Goal: Information Seeking & Learning: Learn about a topic

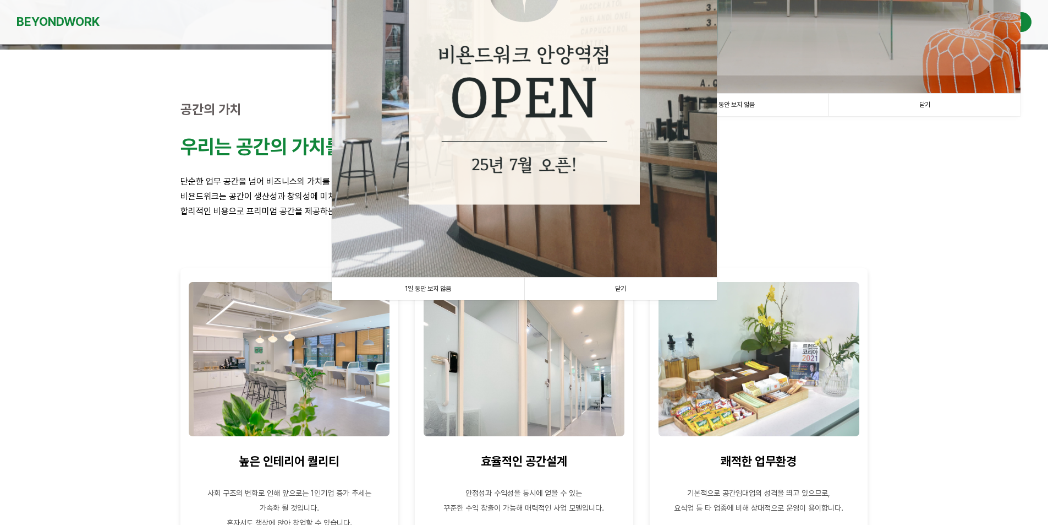
scroll to position [220, 0]
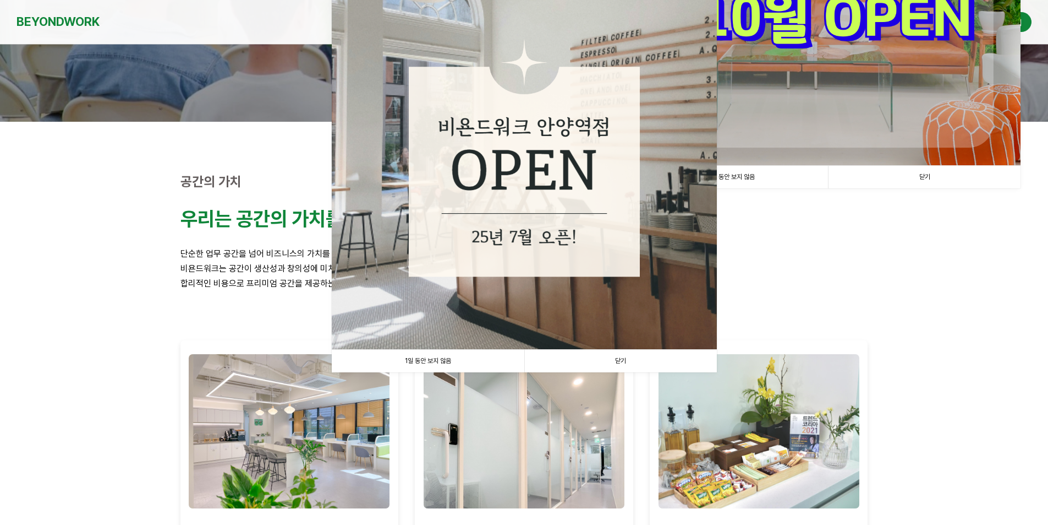
click at [609, 368] on link "닫기" at bounding box center [621, 360] width 193 height 23
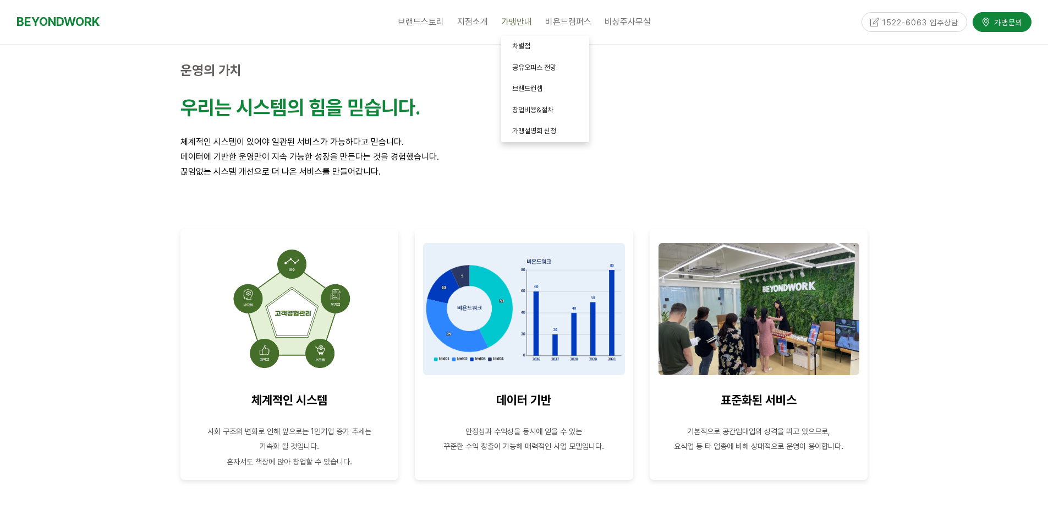
scroll to position [1211, 0]
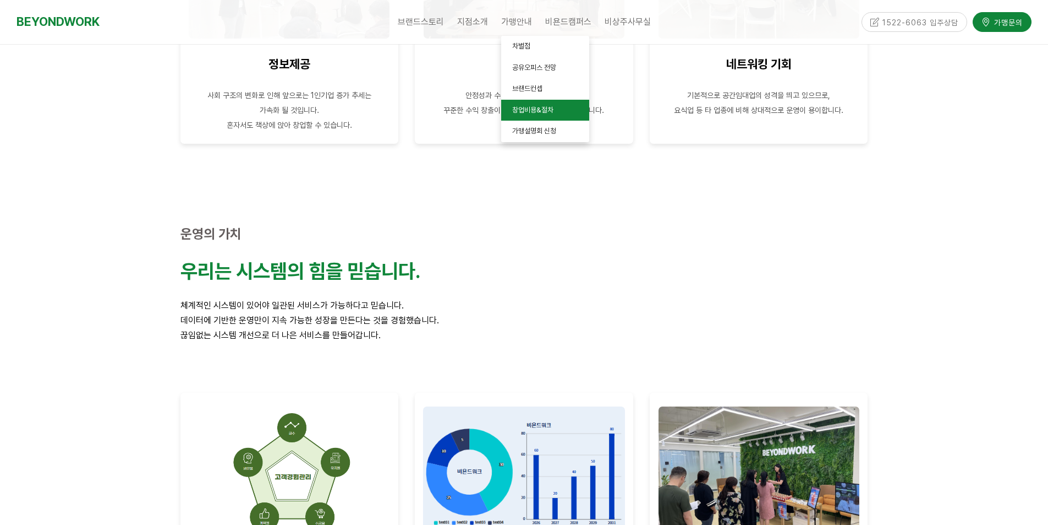
click at [541, 119] on link "창업비용&절차" at bounding box center [545, 110] width 88 height 21
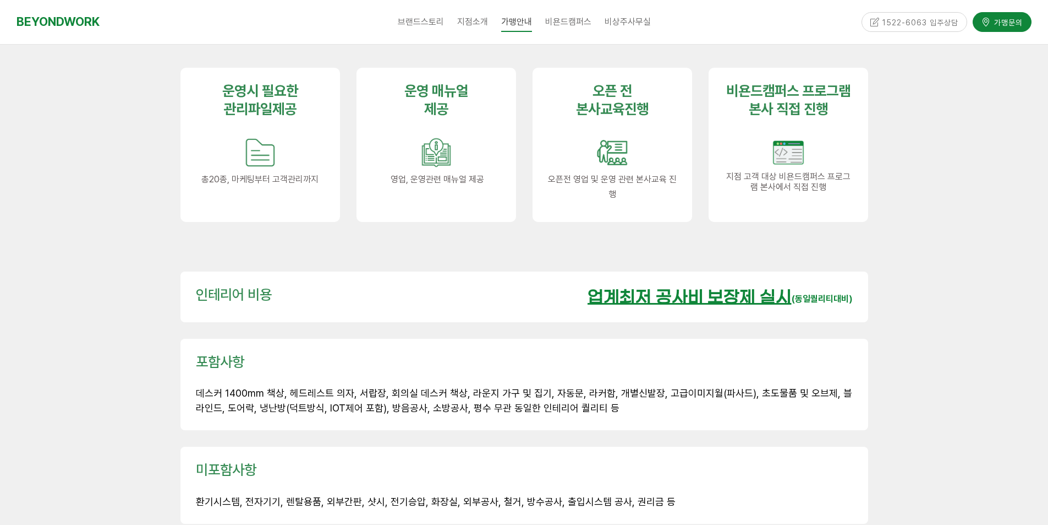
scroll to position [1486, 0]
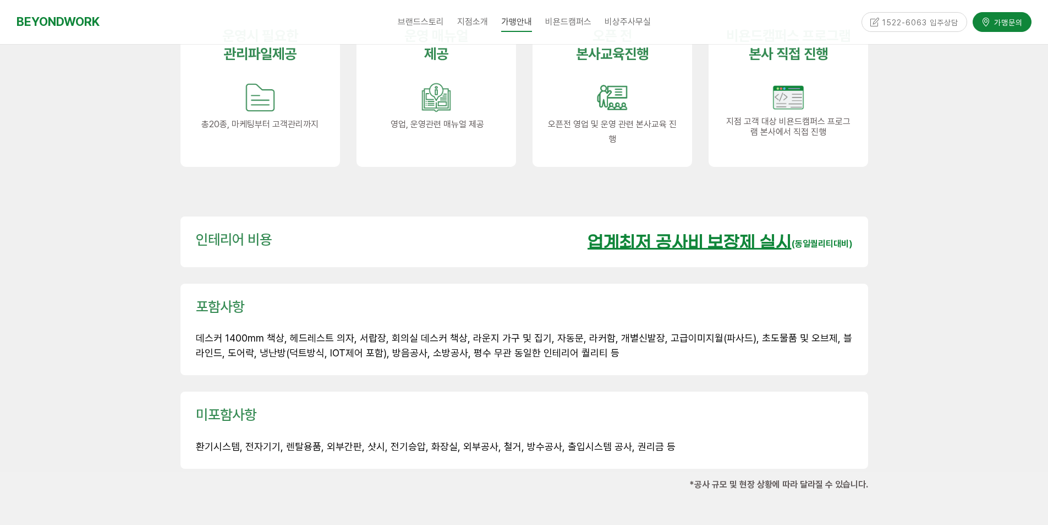
click at [668, 233] on u "업계최저 공사비 보장제 실시" at bounding box center [690, 242] width 204 height 19
click at [830, 238] on strong "(동일퀄리티대비)" at bounding box center [822, 243] width 61 height 10
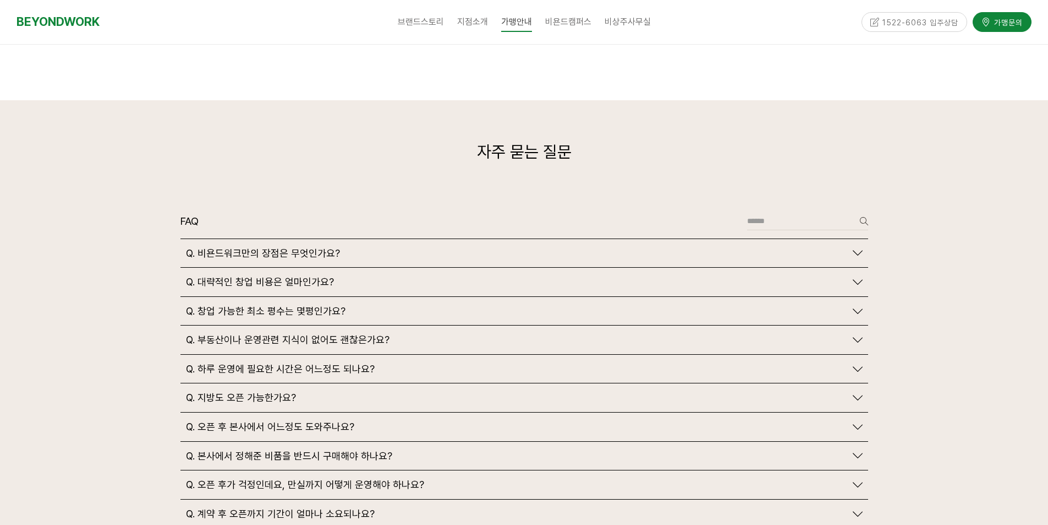
scroll to position [2477, 0]
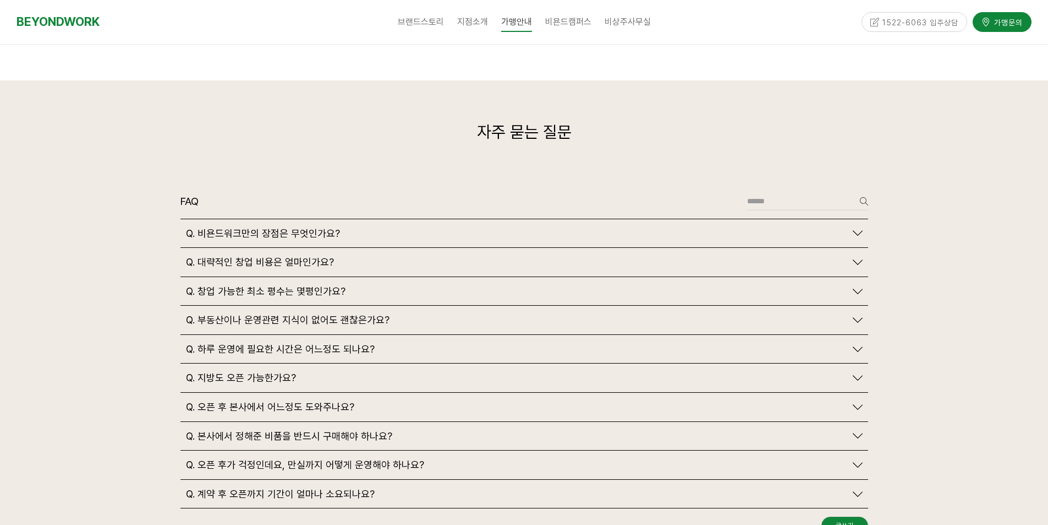
click at [302, 256] on span "Q. 대략적인 창업 비용은 얼마인가요?" at bounding box center [260, 262] width 148 height 12
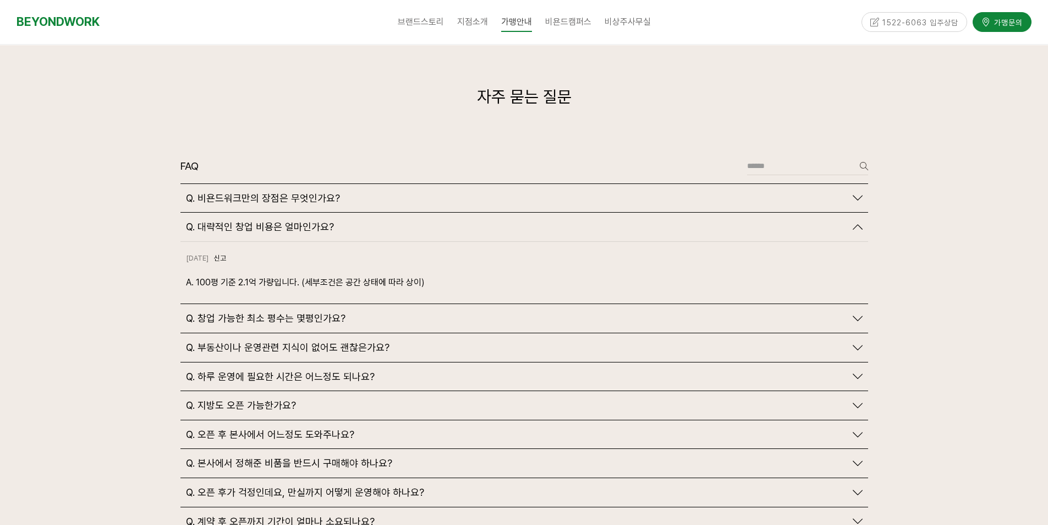
scroll to position [2532, 0]
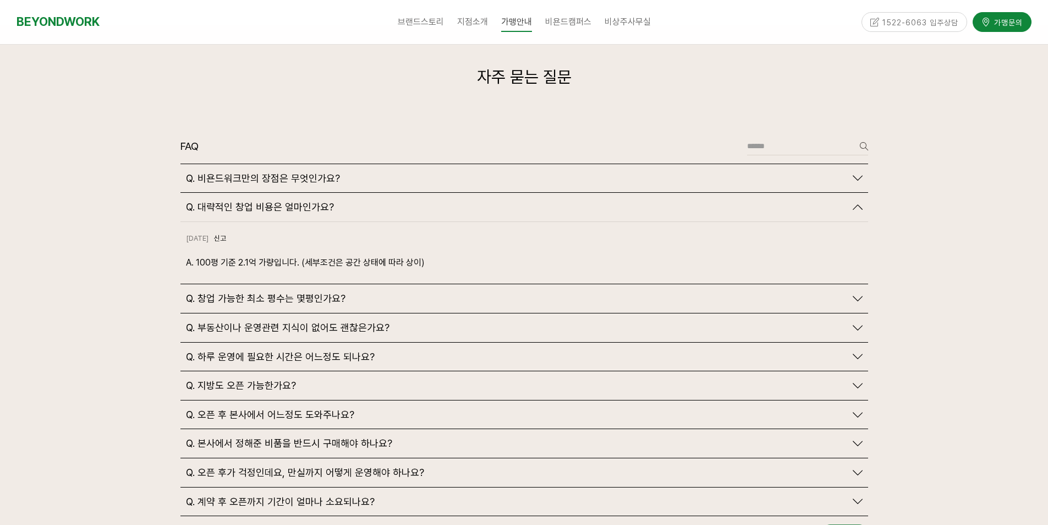
click at [405, 284] on div "Q. 창업 가능한 최소 평수는 몇평인가요?" at bounding box center [525, 298] width 688 height 29
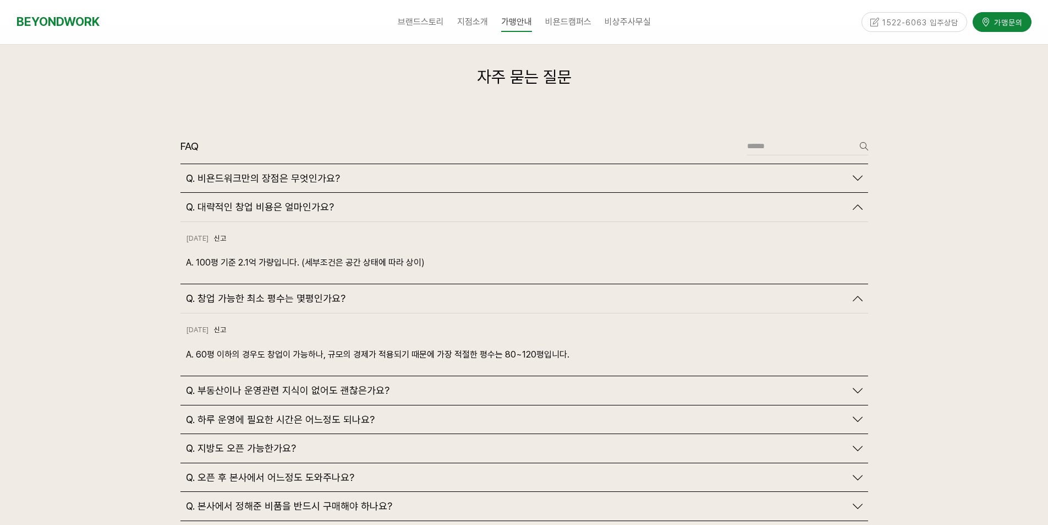
click at [407, 292] on div "Q. 창업 가능한 최소 평수는 몇평인가요?" at bounding box center [516, 298] width 660 height 12
click at [408, 292] on div "Q. 창업 가능한 최소 평수는 몇평인가요?" at bounding box center [516, 298] width 660 height 12
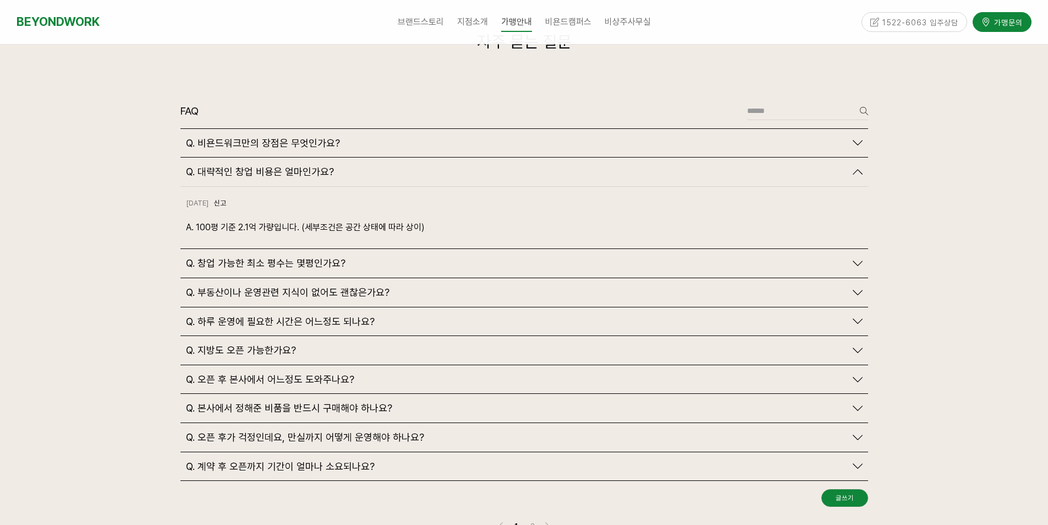
scroll to position [2587, 0]
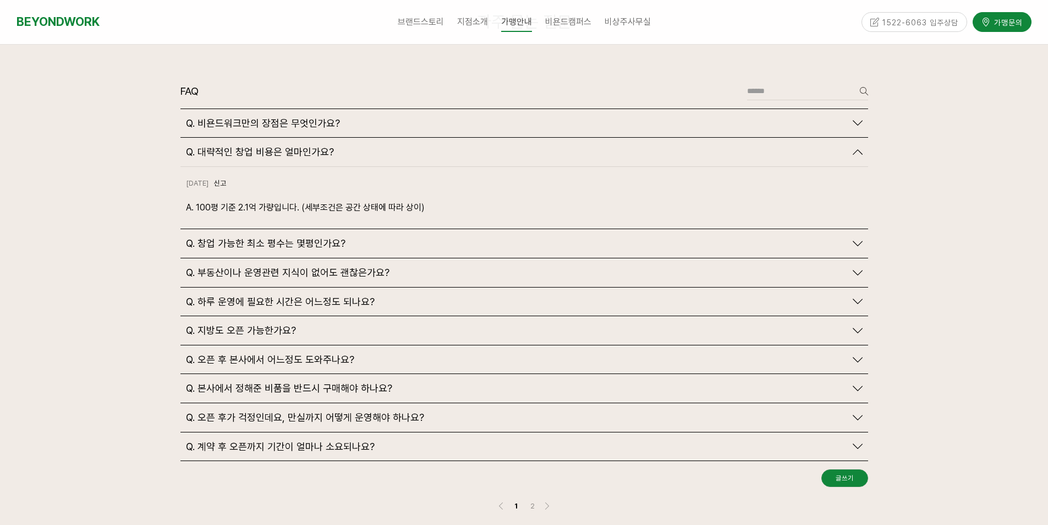
click at [456, 266] on div "Q. 부동산이나 운영관련 지식이 없어도 괜찮은가요?" at bounding box center [516, 272] width 660 height 12
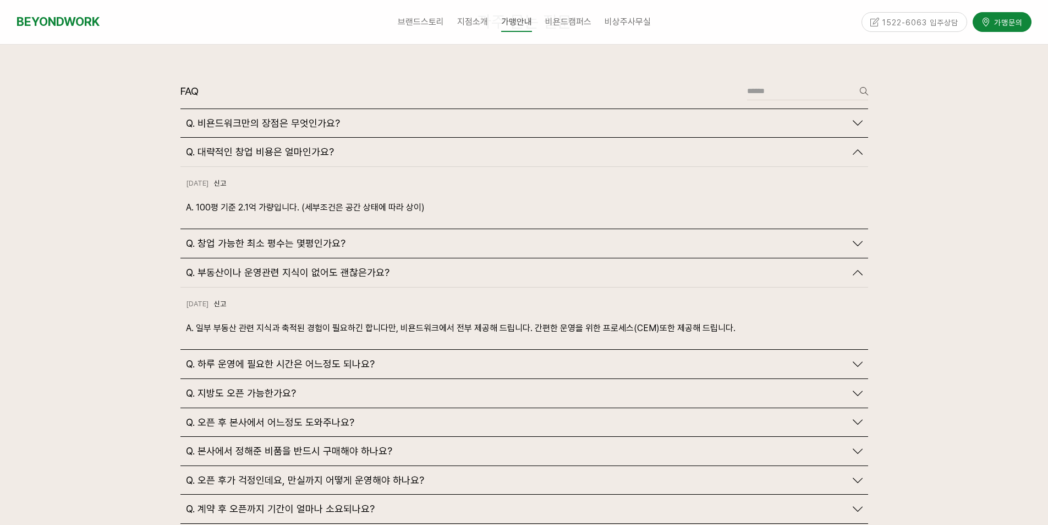
click at [456, 266] on div "Q. 부동산이나 운영관련 지식이 없어도 괜찮은가요?" at bounding box center [516, 272] width 660 height 12
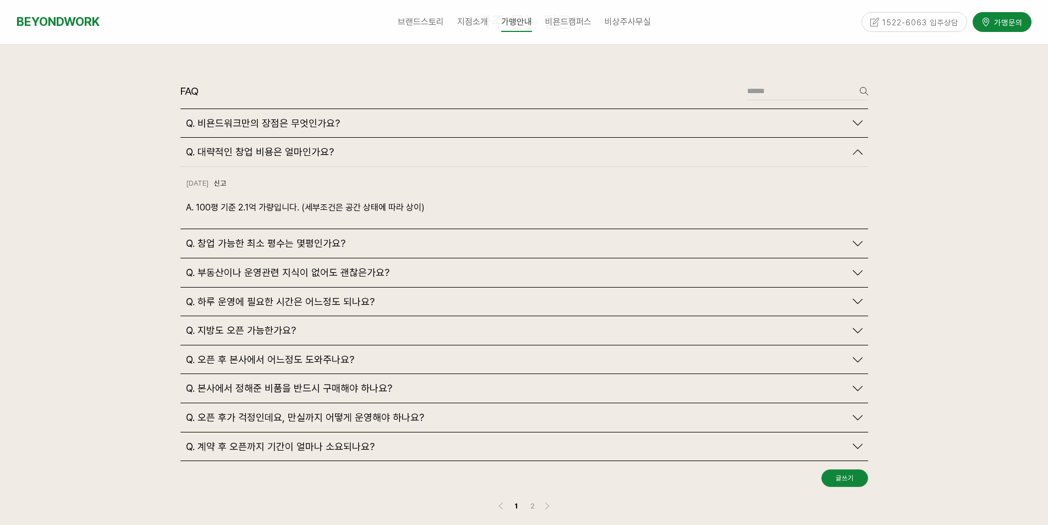
click at [424, 287] on div "Q. 하루 운영에 필요한 시간은 어느정도 되나요?" at bounding box center [525, 301] width 688 height 29
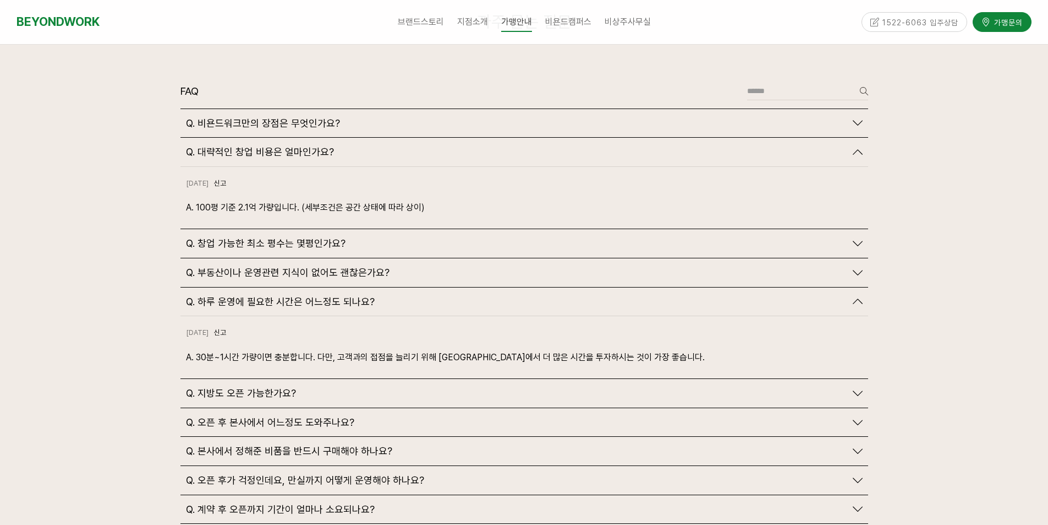
click at [423, 296] on div "Q. 하루 운영에 필요한 시간은 어느정도 되나요?" at bounding box center [516, 302] width 660 height 12
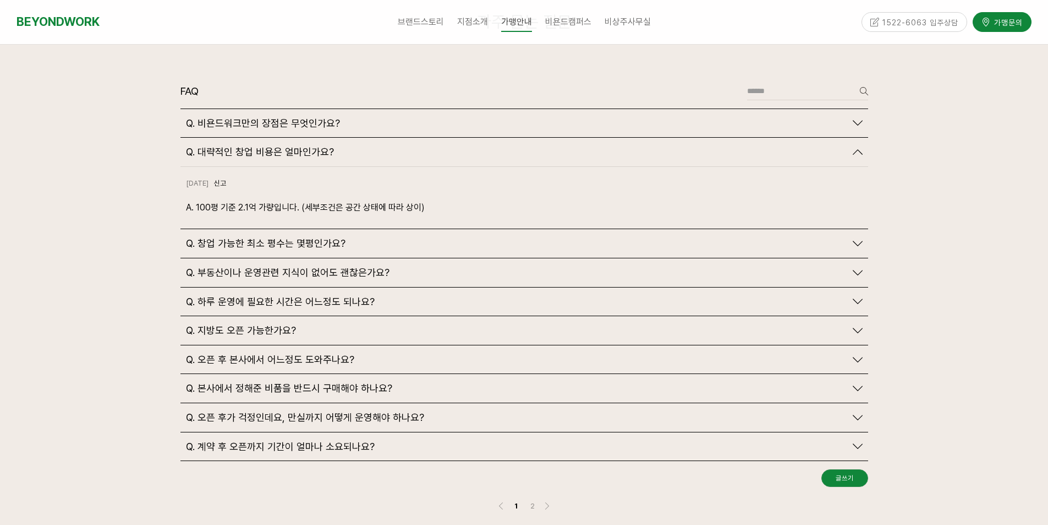
click at [423, 296] on div "Q. 하루 운영에 필요한 시간은 어느정도 되나요?" at bounding box center [516, 302] width 660 height 12
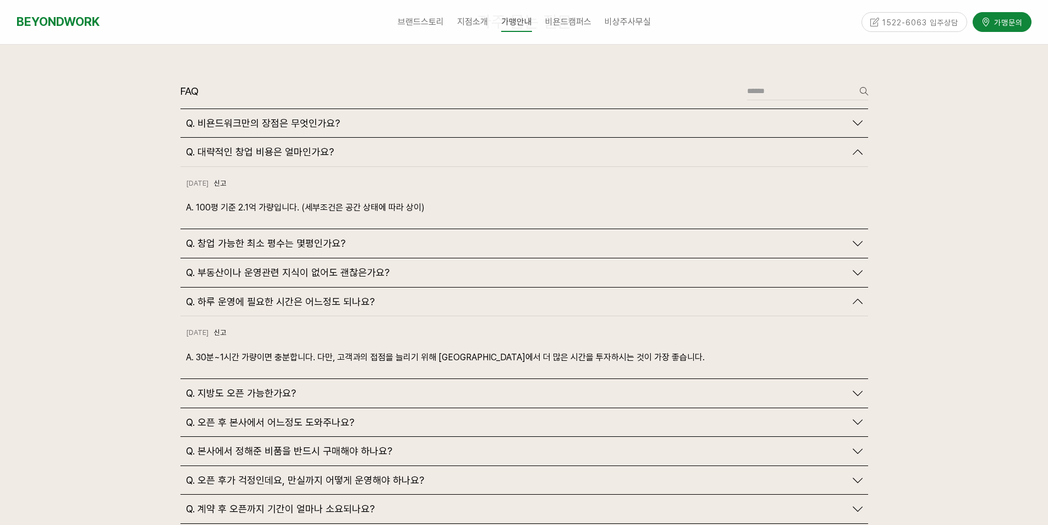
click at [488, 296] on div "Q. 하루 운영에 필요한 시간은 어느정도 되나요?" at bounding box center [516, 302] width 660 height 12
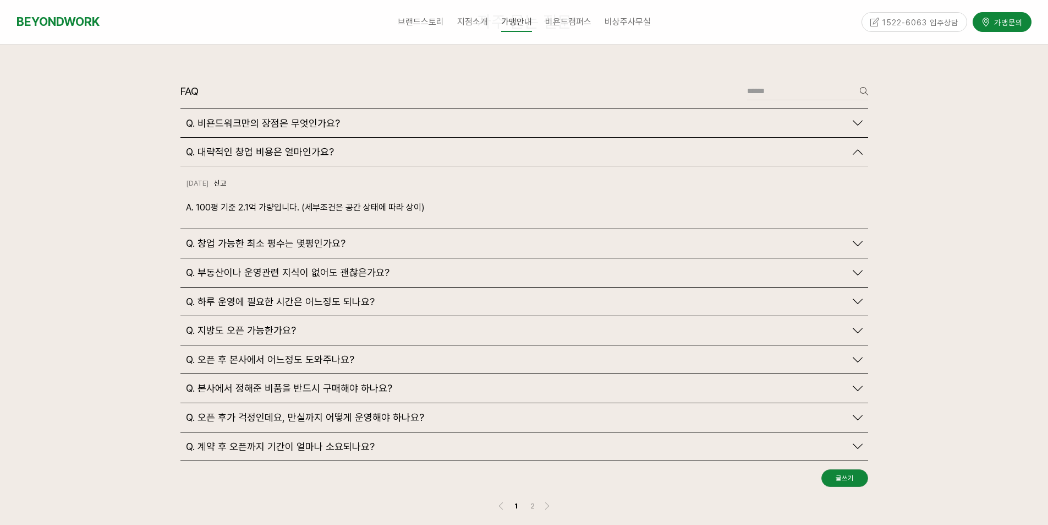
click at [443, 324] on div "Q. 지방도 오픈 가능한가요?" at bounding box center [516, 330] width 660 height 12
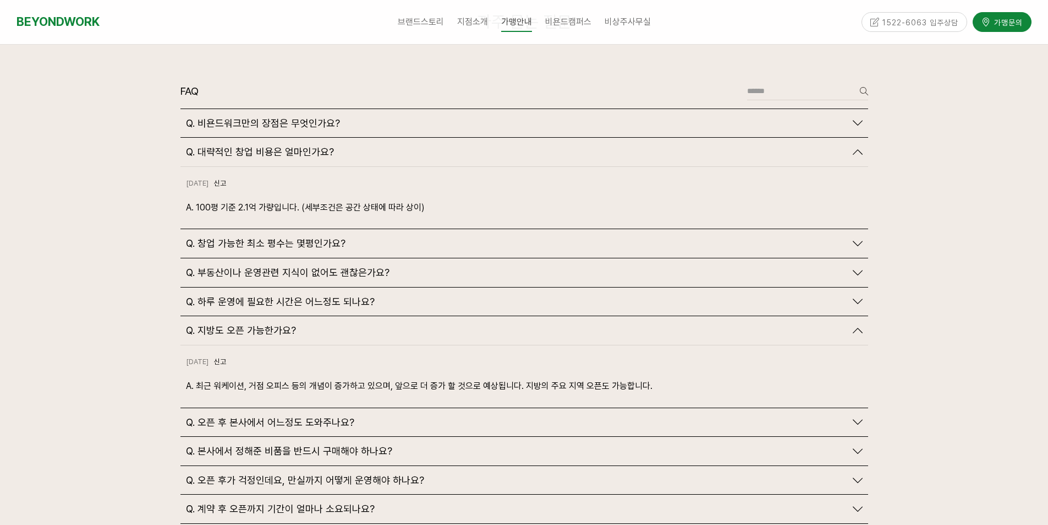
click at [443, 324] on div "Q. 지방도 오픈 가능한가요?" at bounding box center [516, 330] width 660 height 12
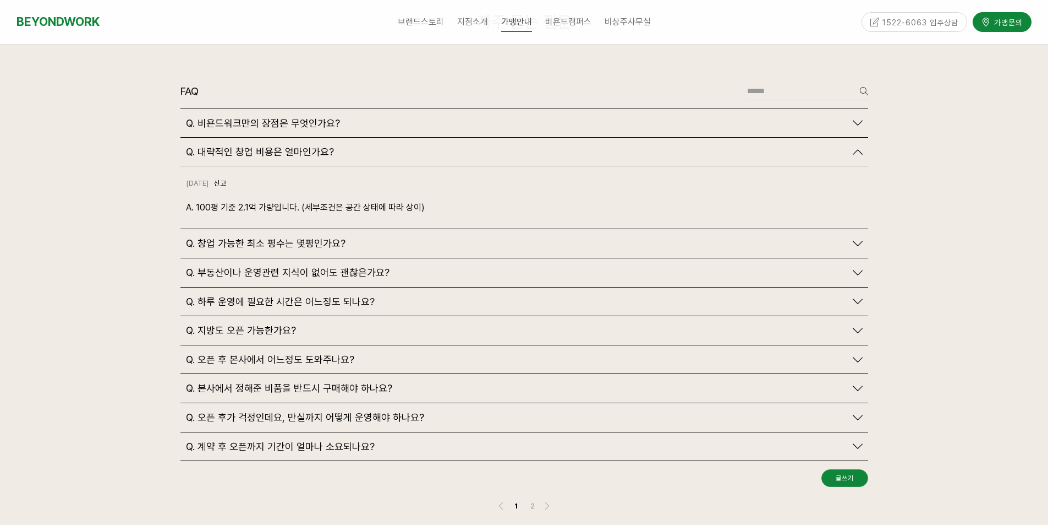
click at [428, 345] on div "Q. 오픈 후 본사에서 어느정도 도와주나요?" at bounding box center [525, 359] width 688 height 29
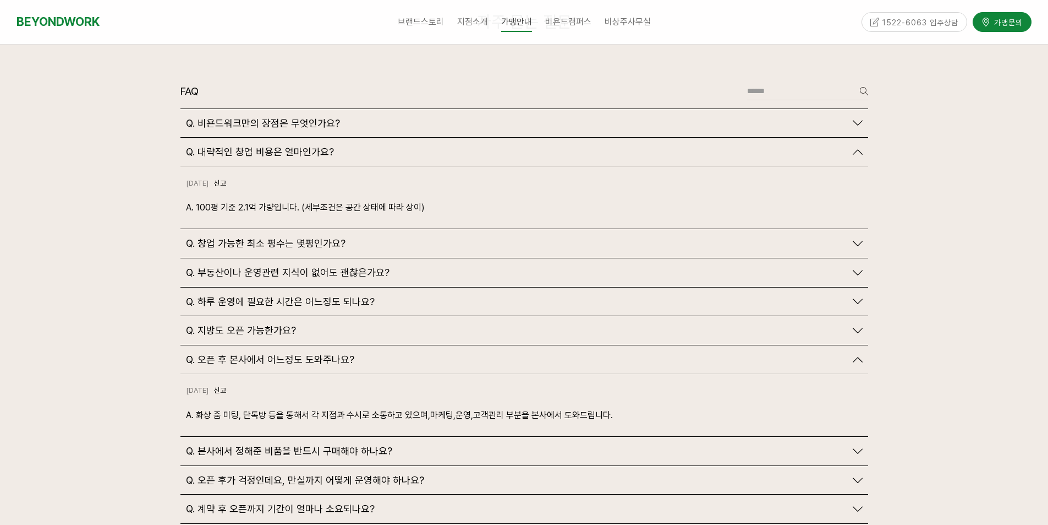
click at [434, 353] on div "Q. 오픈 후 본사에서 어느정도 도와주나요?" at bounding box center [516, 359] width 660 height 12
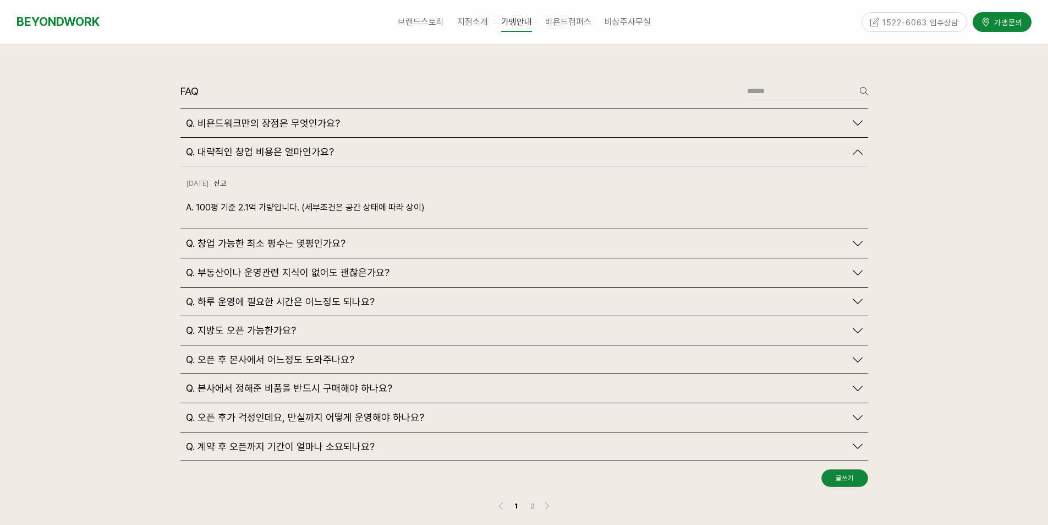
click at [443, 382] on div "Q. 본사에서 정해준 비품을 반드시 구매해야 하나요?" at bounding box center [516, 388] width 660 height 12
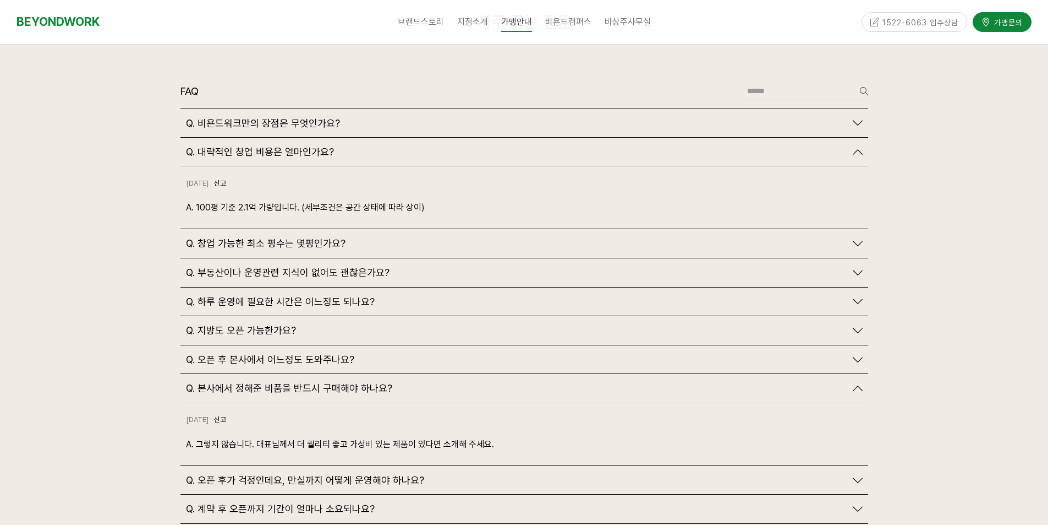
click at [444, 382] on div "Q. 본사에서 정해준 비품을 반드시 구매해야 하나요?" at bounding box center [516, 388] width 660 height 12
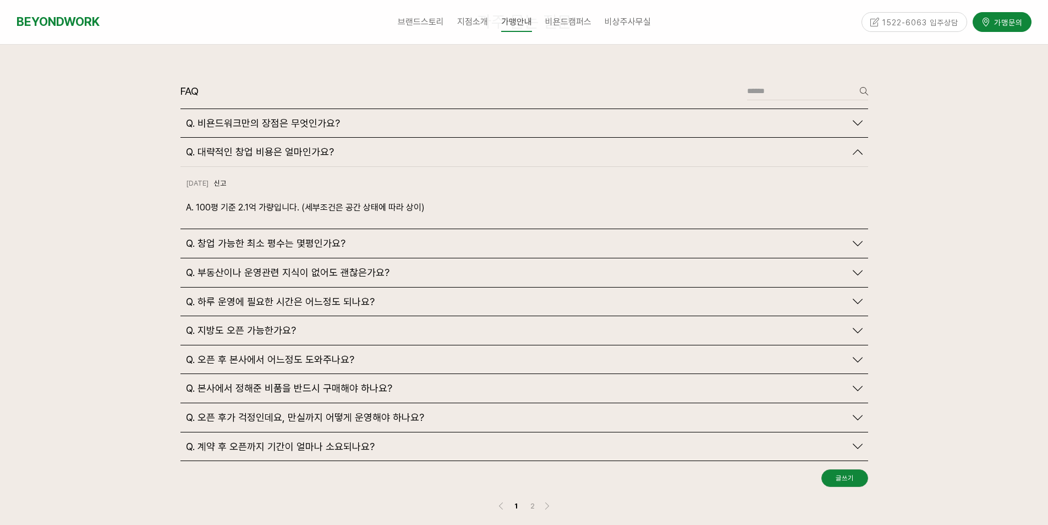
click at [432, 411] on div "Q. 오픈 후가 걱정인데요, 만실까지 어떻게 운영해야 하나요?" at bounding box center [516, 417] width 660 height 12
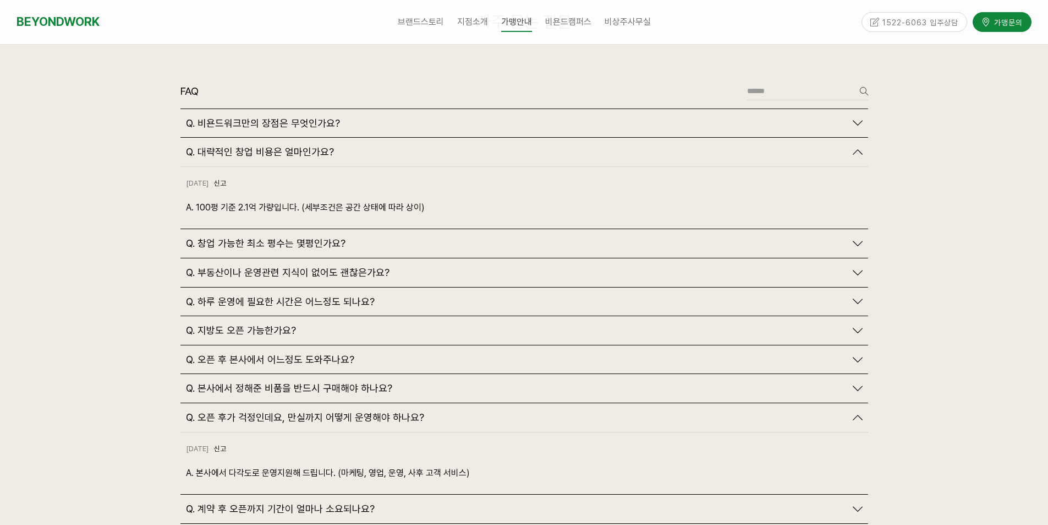
click at [439, 411] on div "Q. 오픈 후가 걱정인데요, 만실까지 어떻게 운영해야 하나요?" at bounding box center [516, 417] width 660 height 12
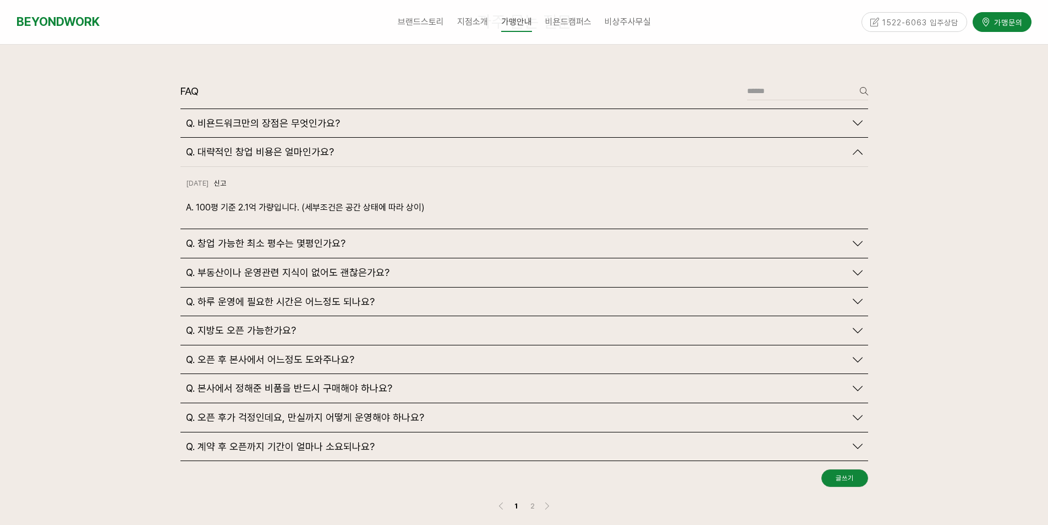
click at [429, 432] on div "Q. 계약 후 오픈까지 기간이 얼마나 소요되나요?" at bounding box center [525, 446] width 688 height 29
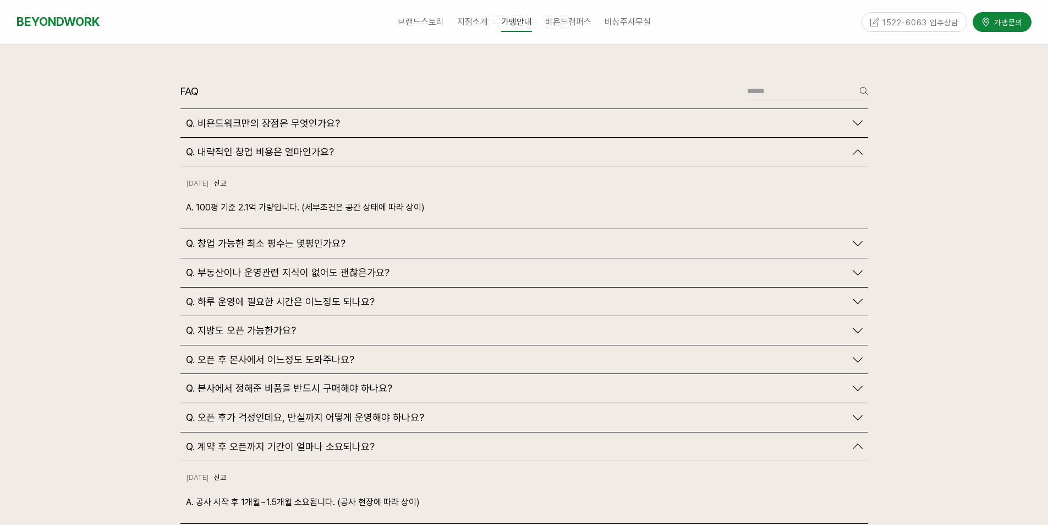
click at [438, 440] on div "Q. 계약 후 오픈까지 기간이 얼마나 소요되나요?" at bounding box center [516, 446] width 660 height 12
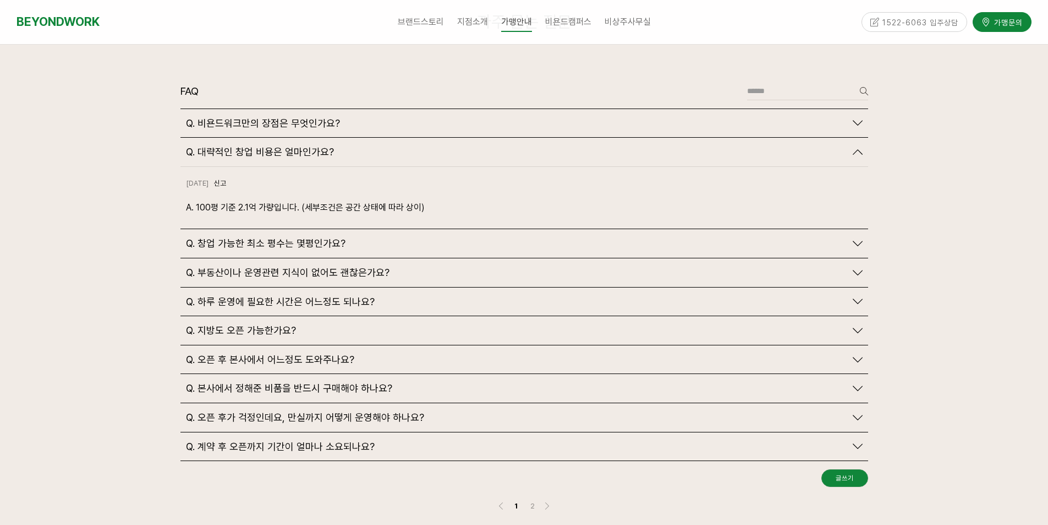
click at [454, 167] on div "2024-10-18 신고 신고 A. 100평 기준 2.1억 가량입니다. (세부조건은 공간 상태에 따라 상이)" at bounding box center [525, 198] width 688 height 62
click at [457, 146] on div "Q. 대략적인 창업 비용은 얼마인가요?" at bounding box center [516, 152] width 660 height 12
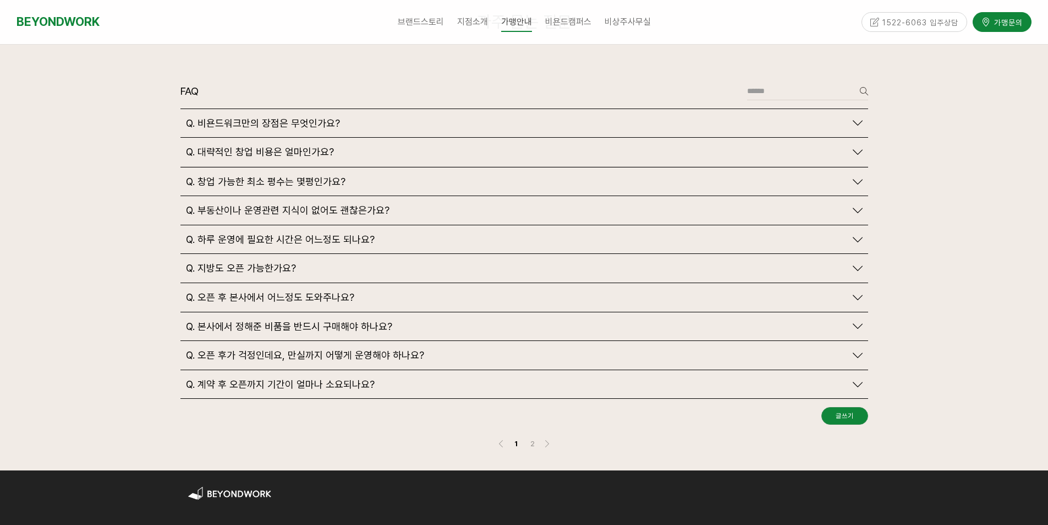
click at [456, 117] on div "Q. 비욘드워크만의 장점은 무엇인가요?" at bounding box center [516, 123] width 660 height 12
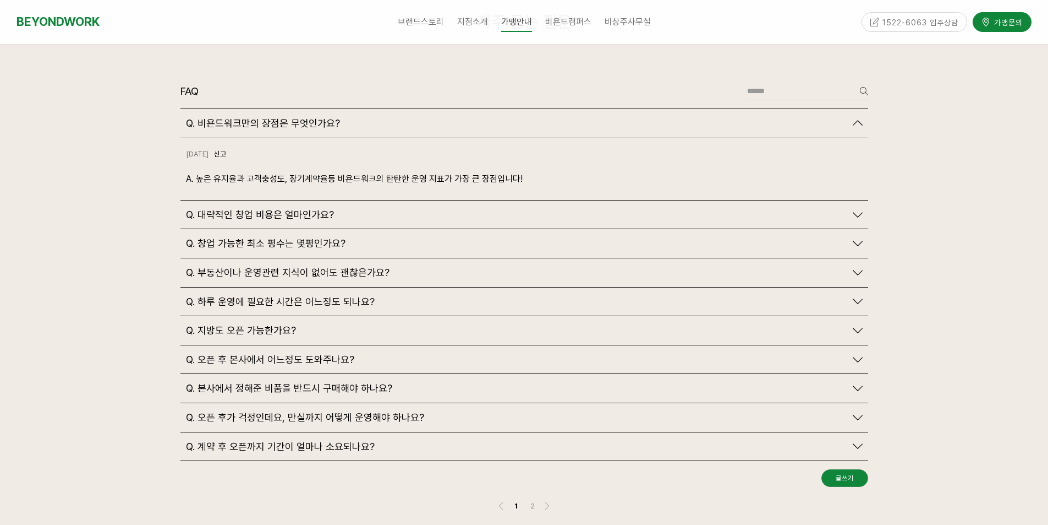
click at [456, 117] on div "Q. 비욘드워크만의 장점은 무엇인가요?" at bounding box center [516, 123] width 660 height 12
